Goal: Register for event/course

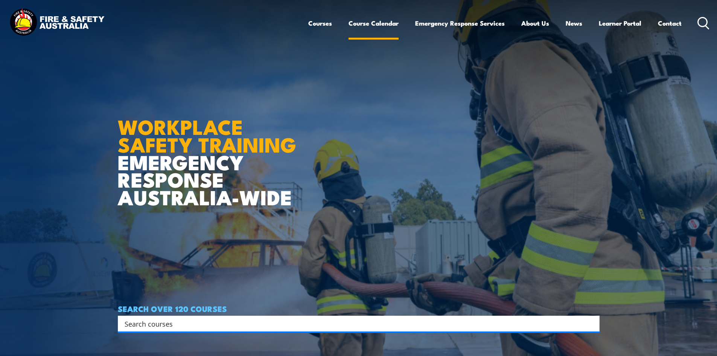
click at [377, 22] on link "Course Calendar" at bounding box center [373, 23] width 50 height 20
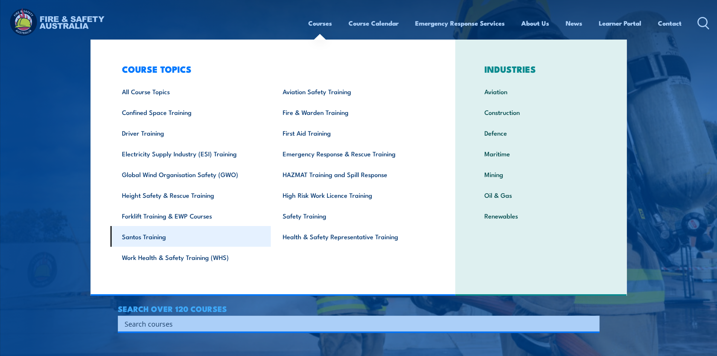
click at [184, 237] on link "Santos Training" at bounding box center [190, 236] width 161 height 21
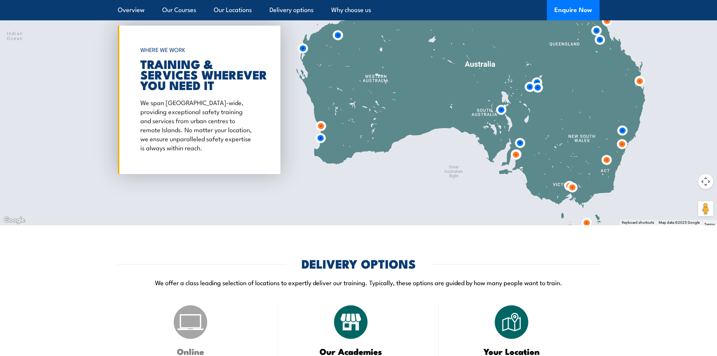
scroll to position [866, 0]
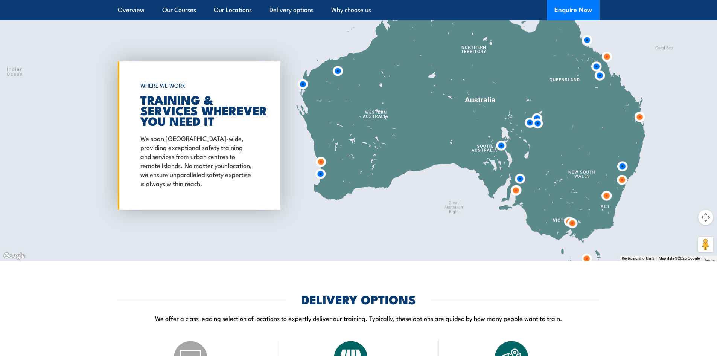
click at [640, 118] on img at bounding box center [640, 117] width 14 height 14
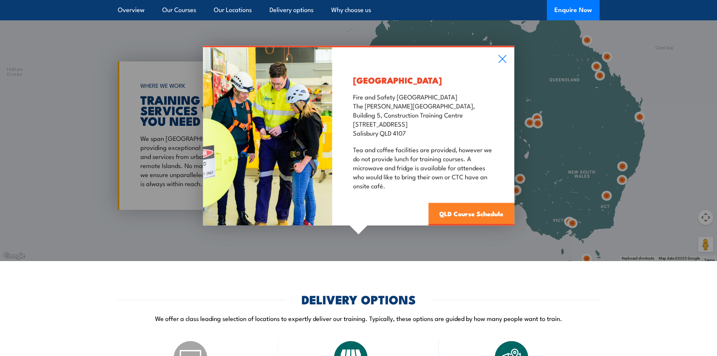
click at [475, 213] on link "QLD Course Schedule" at bounding box center [471, 213] width 86 height 23
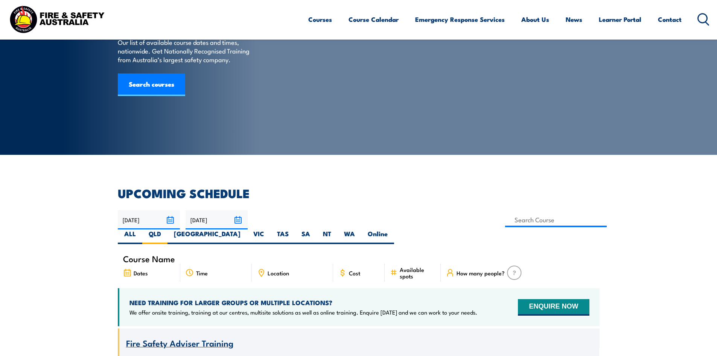
scroll to position [60, 0]
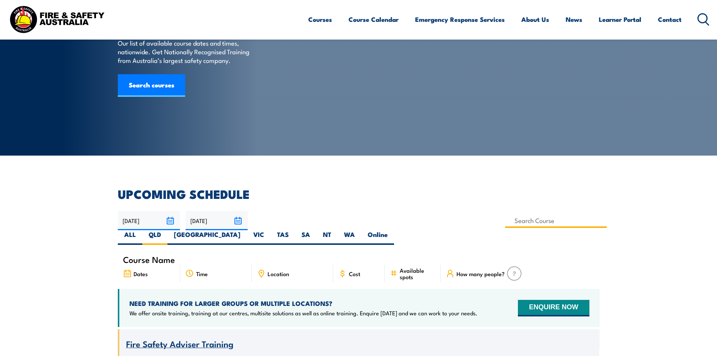
click at [505, 216] on input at bounding box center [556, 220] width 102 height 15
type input "[PERSON_NAME] Work Permit Procedure & Module 49 Gas Detection Training"
